Goal: Entertainment & Leisure: Consume media (video, audio)

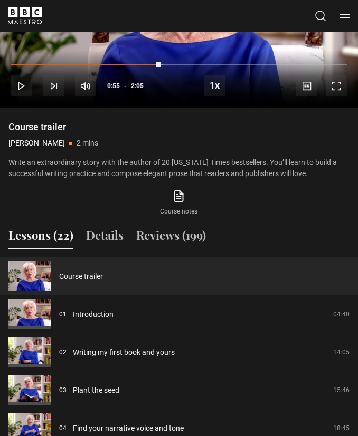
scroll to position [836, 0]
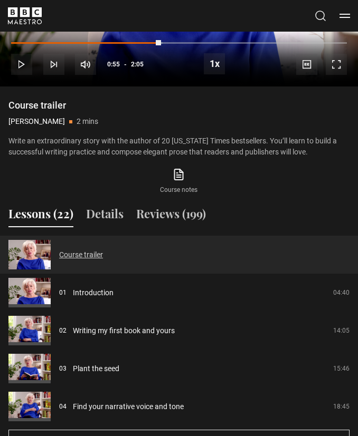
click at [103, 250] on link "Course trailer" at bounding box center [81, 255] width 44 height 11
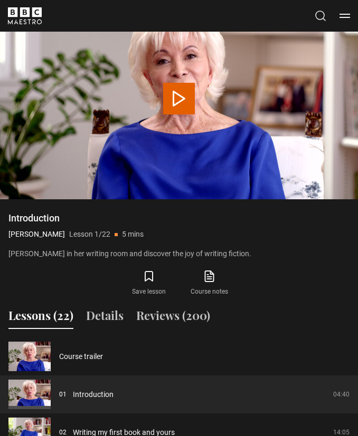
scroll to position [741, 0]
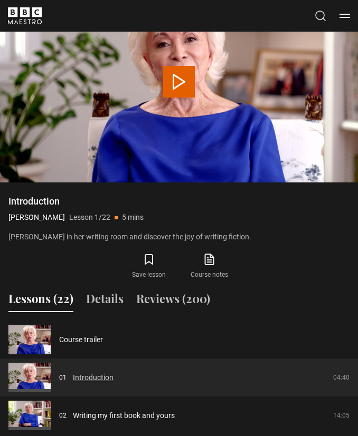
click at [113, 380] on link "Introduction" at bounding box center [93, 377] width 41 height 11
click at [104, 383] on link "Introduction" at bounding box center [93, 377] width 41 height 11
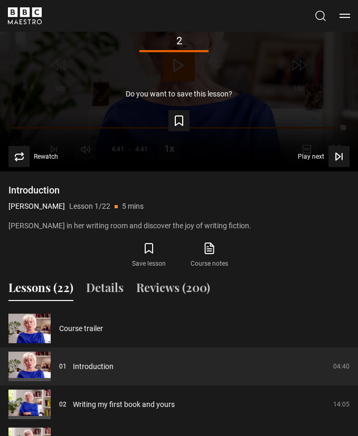
scroll to position [755, 0]
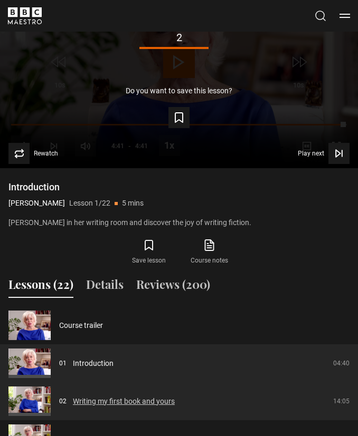
click at [136, 403] on link "Writing my first book and yours" at bounding box center [124, 401] width 102 height 11
